Goal: Use online tool/utility: Utilize a website feature to perform a specific function

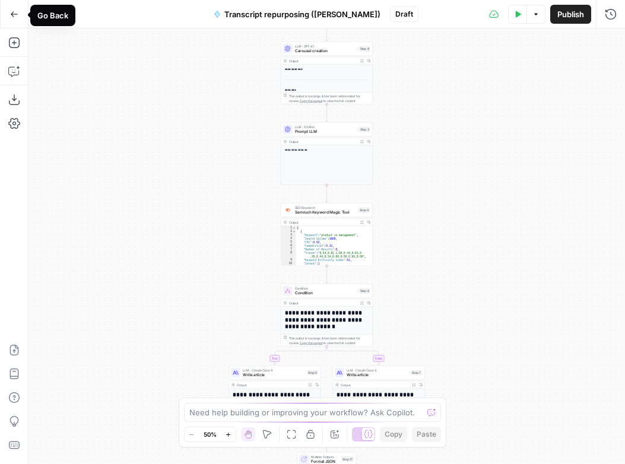
click at [18, 6] on button "Go Back" at bounding box center [14, 14] width 21 height 21
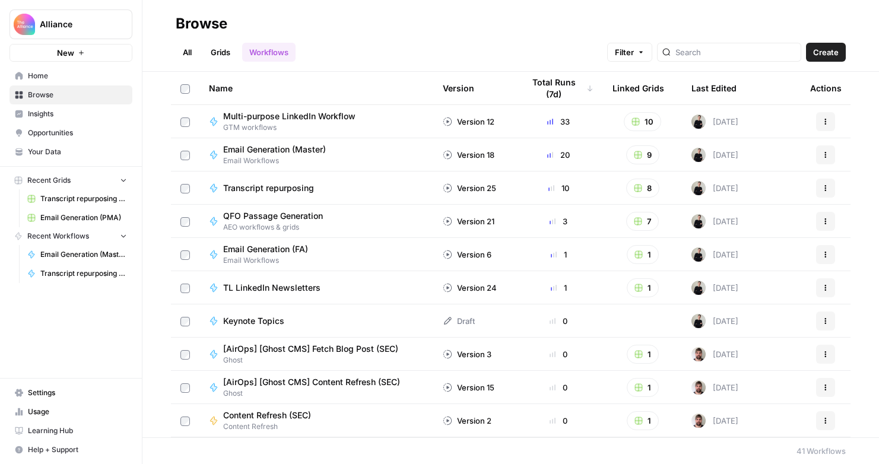
click at [282, 151] on span "Email Generation (Master)" at bounding box center [274, 150] width 103 height 12
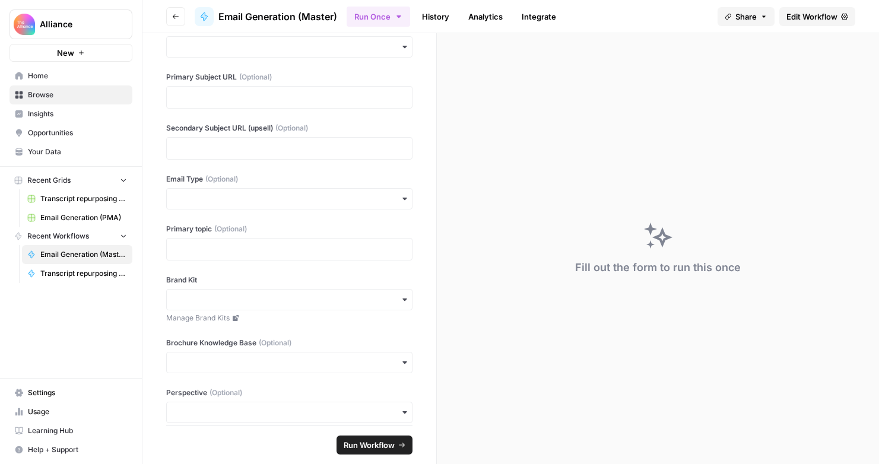
scroll to position [247, 0]
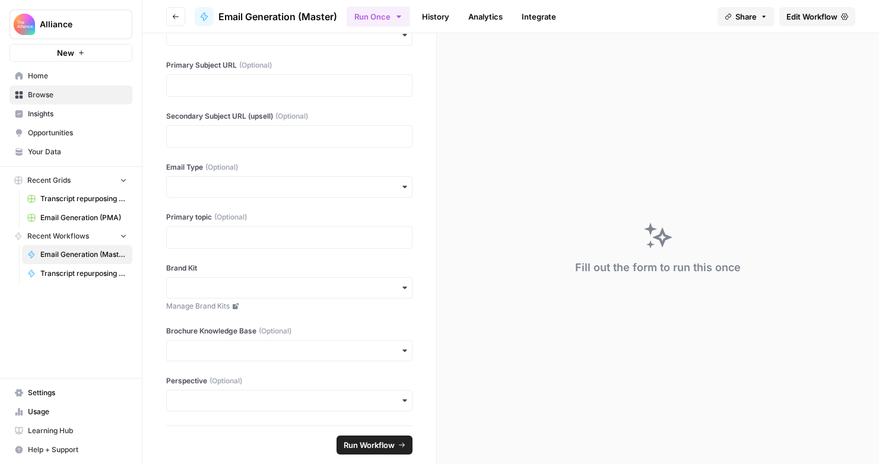
click at [400, 400] on icon "button" at bounding box center [404, 400] width 9 height 9
click at [400, 184] on icon "button" at bounding box center [404, 186] width 9 height 9
click at [418, 152] on div "Product Name (Optional) Product Type (Optional) Subject Line Type (Optional) Em…" at bounding box center [289, 229] width 294 height 392
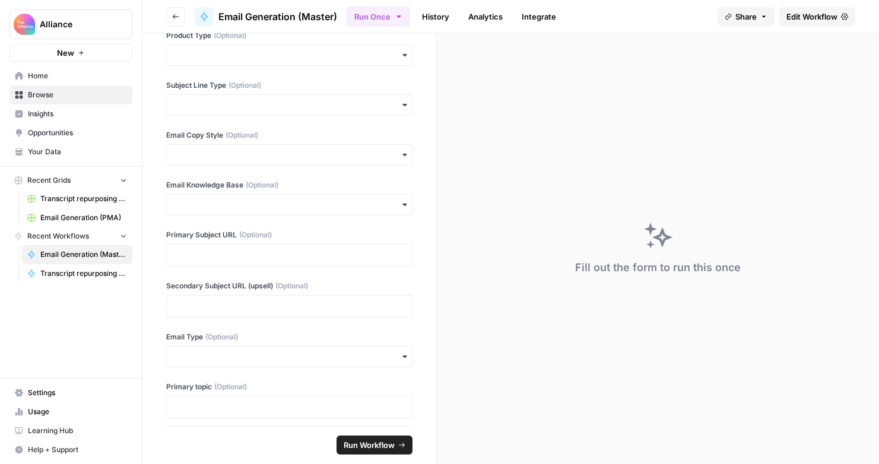
scroll to position [0, 0]
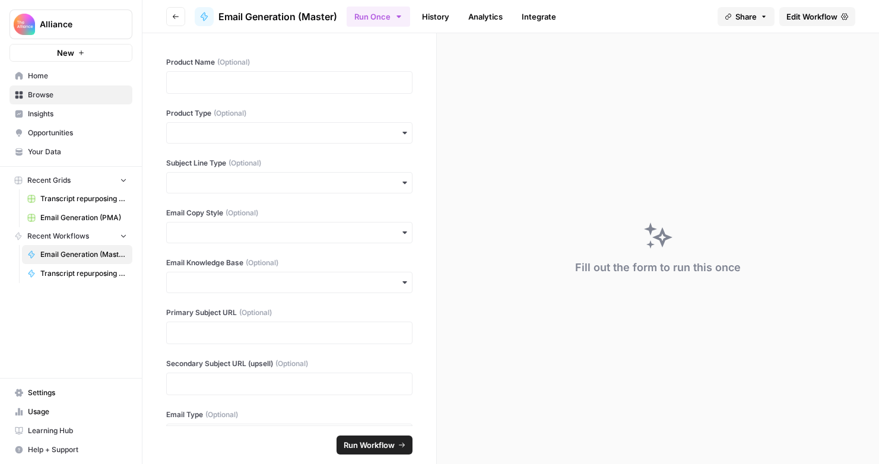
click at [403, 231] on icon "button" at bounding box center [405, 232] width 4 height 2
click at [400, 180] on icon "button" at bounding box center [404, 182] width 9 height 9
